Goal: Task Accomplishment & Management: Manage account settings

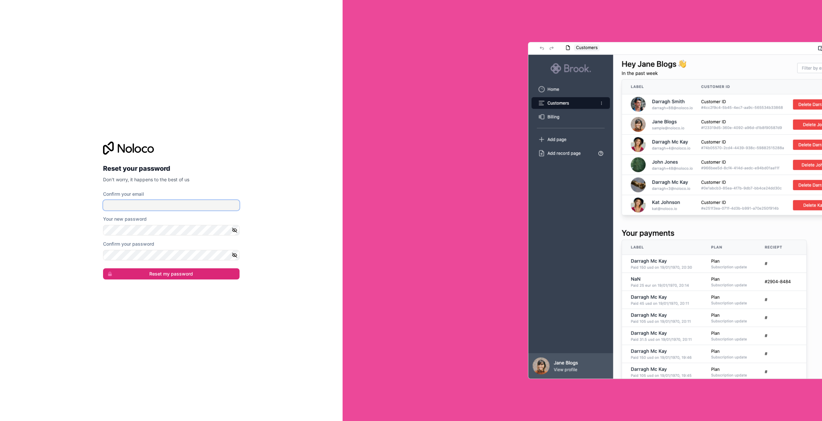
click at [141, 205] on input "Confirm your email" at bounding box center [171, 205] width 136 height 10
type input "[PERSON_NAME][EMAIL_ADDRESS][PERSON_NAME][DOMAIN_NAME]"
drag, startPoint x: 126, startPoint y: 300, endPoint x: 129, endPoint y: 295, distance: 5.3
click at [126, 300] on div "Reset your password Don't worry, it happens to the best of us Confirm your emai…" at bounding box center [171, 210] width 343 height 421
click at [157, 272] on button "Reset my password" at bounding box center [171, 273] width 136 height 11
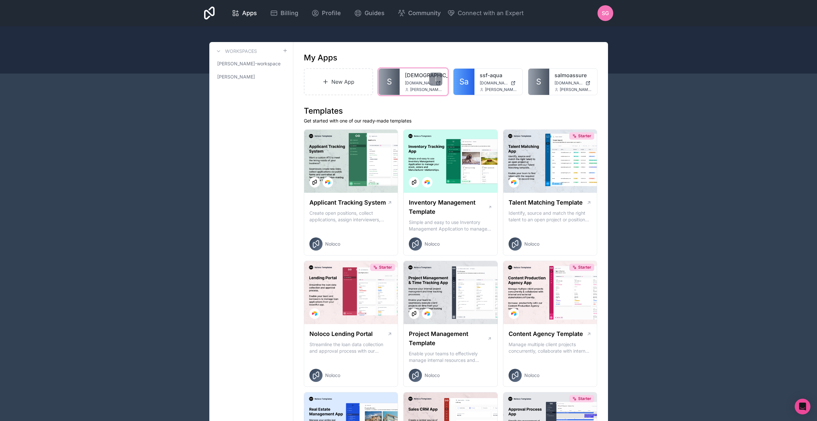
click at [409, 76] on link "[DEMOGRAPHIC_DATA]" at bounding box center [423, 75] width 37 height 8
